Goal: Information Seeking & Learning: Check status

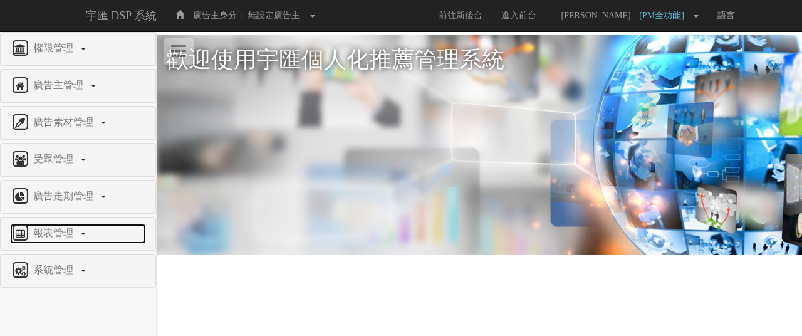
click at [73, 232] on span "報表管理" at bounding box center [55, 232] width 50 height 11
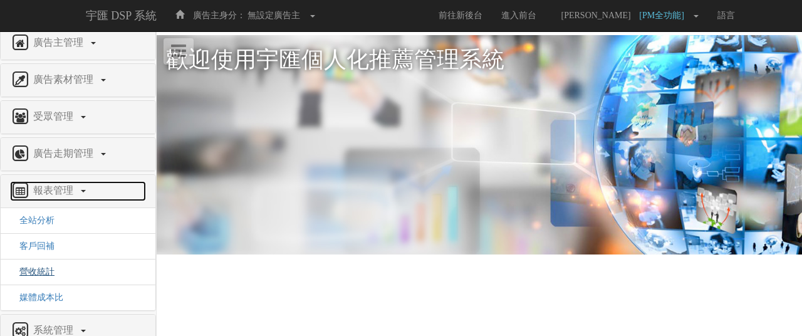
scroll to position [63, 0]
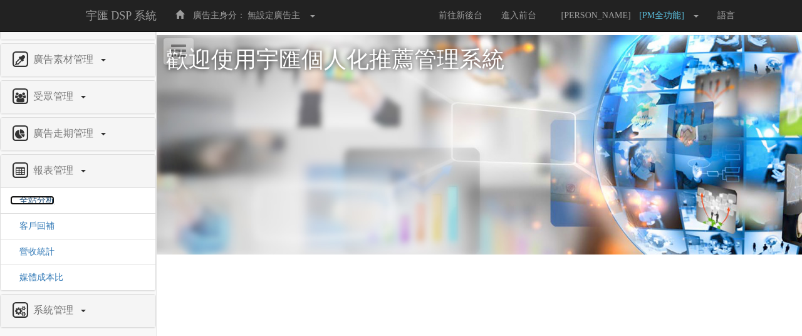
click at [40, 199] on span "全站分析" at bounding box center [32, 200] width 44 height 9
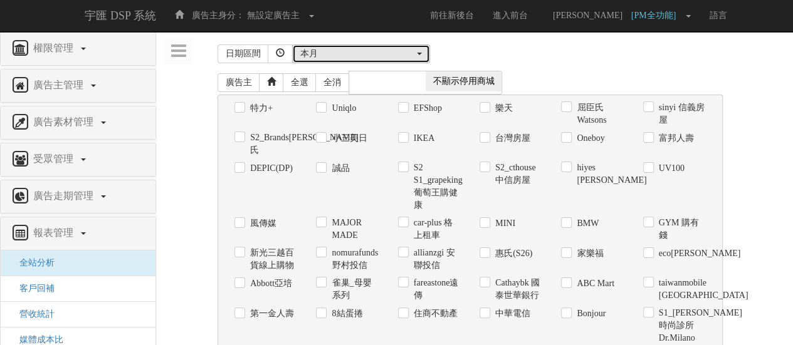
click at [338, 53] on div "本月" at bounding box center [357, 54] width 114 height 13
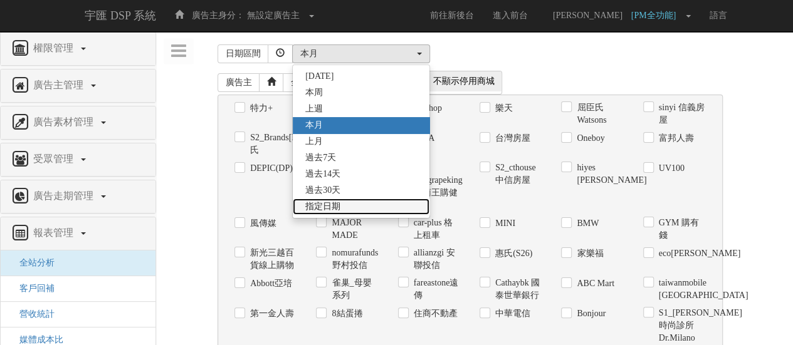
click at [380, 209] on link "指定日期" at bounding box center [361, 207] width 137 height 16
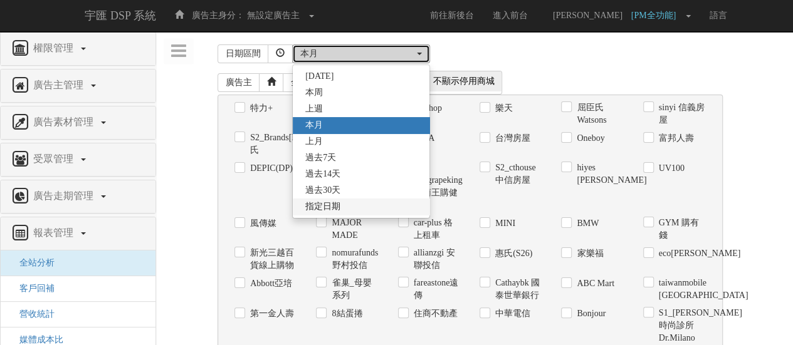
select select "Custom"
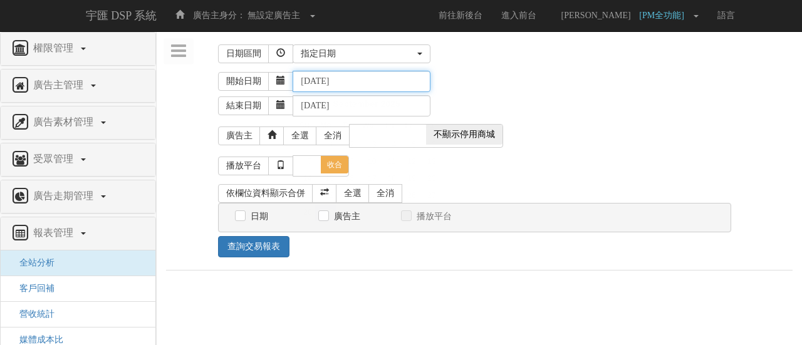
click at [370, 77] on input "[DATE]" at bounding box center [362, 81] width 138 height 21
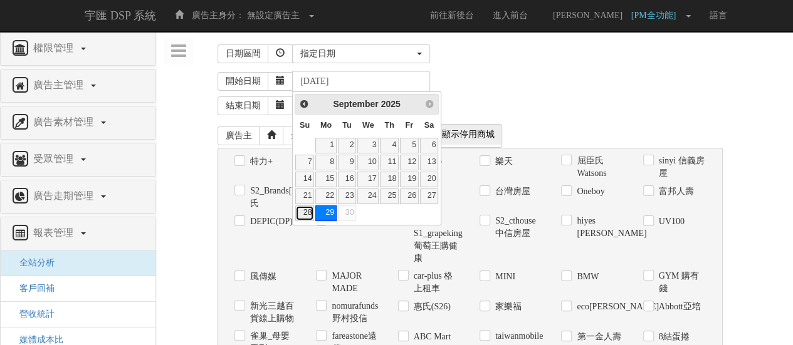
click at [309, 212] on link "28" at bounding box center [304, 214] width 19 height 16
type input "[DATE]"
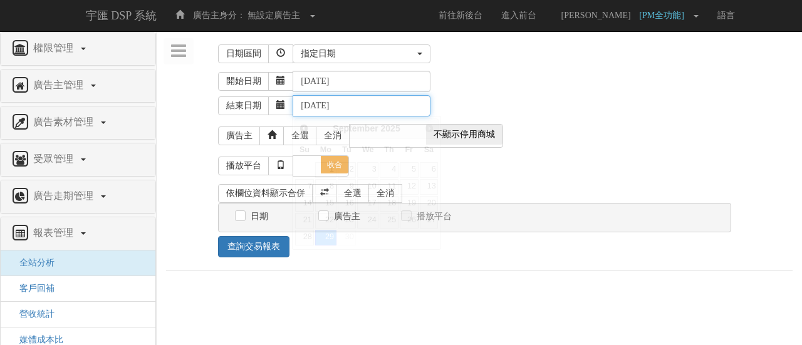
click at [347, 102] on input "[DATE]" at bounding box center [362, 105] width 138 height 21
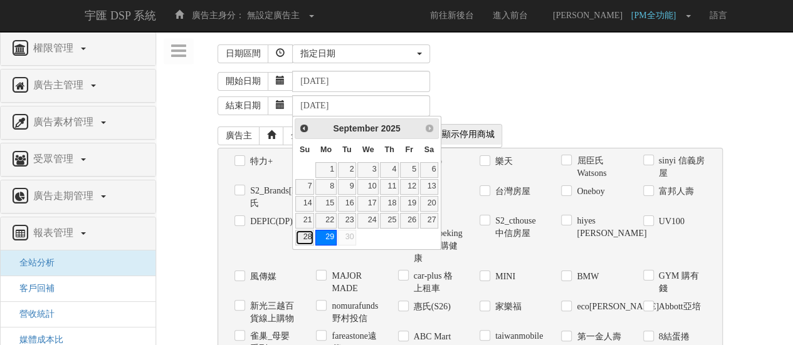
click at [303, 235] on link "28" at bounding box center [304, 238] width 19 height 16
type input "[DATE]"
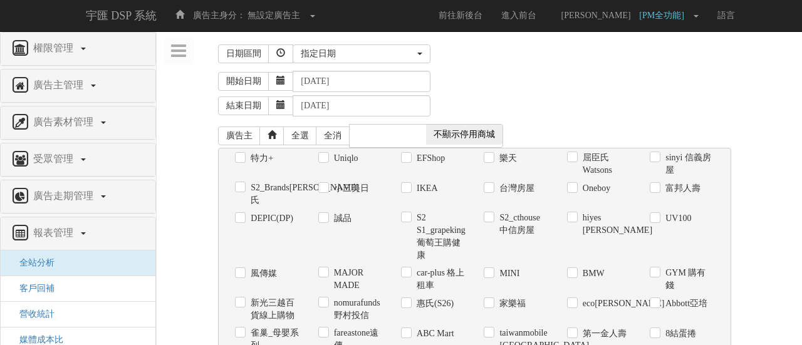
click at [561, 92] on div "結束日期 [DATE]" at bounding box center [505, 104] width 575 height 24
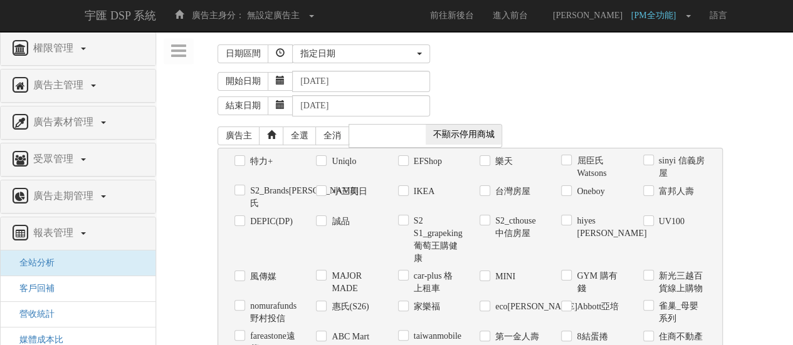
scroll to position [593, 0]
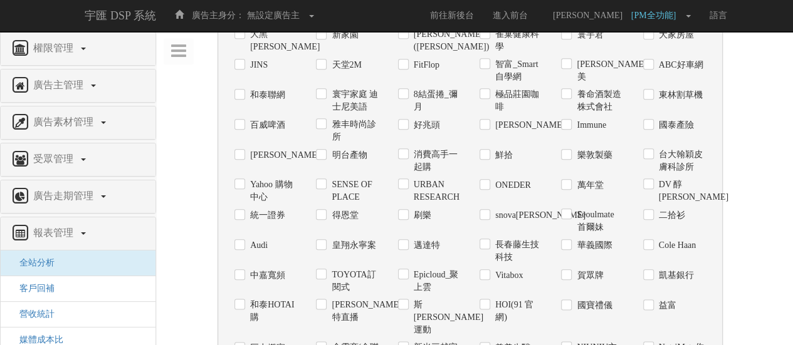
click at [681, 179] on label "DV 醇[PERSON_NAME]" at bounding box center [680, 191] width 50 height 25
click at [651, 181] on input "DV 醇[PERSON_NAME]" at bounding box center [647, 185] width 8 height 8
checkbox input "true"
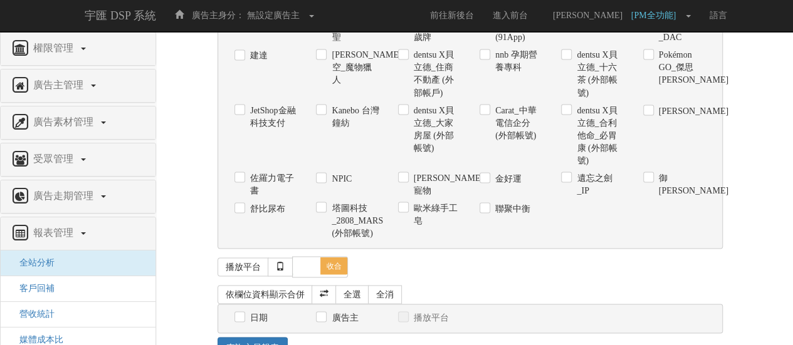
scroll to position [1107, 0]
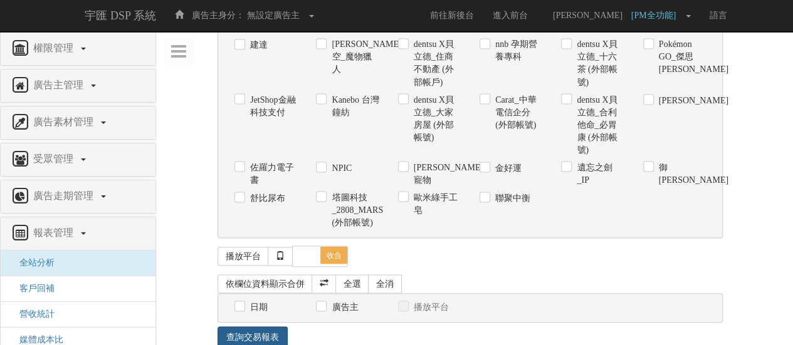
click at [261, 326] on link "查詢交易報表" at bounding box center [252, 336] width 70 height 21
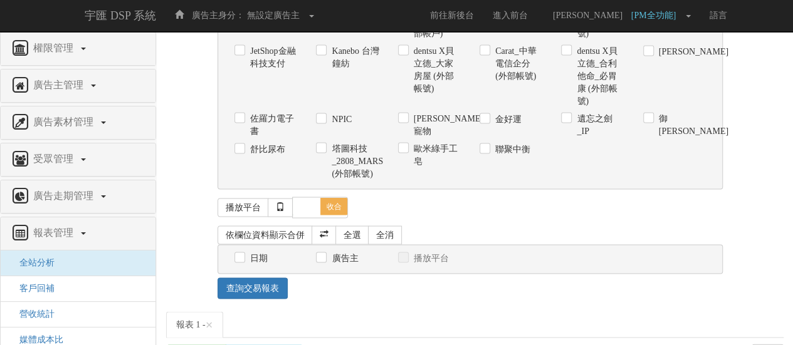
scroll to position [1217, 0]
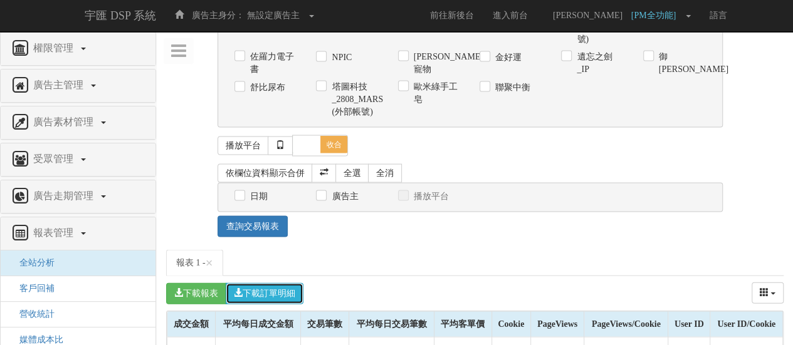
click at [272, 283] on button "下載訂單明細" at bounding box center [265, 293] width 78 height 21
